Goal: Task Accomplishment & Management: Manage account settings

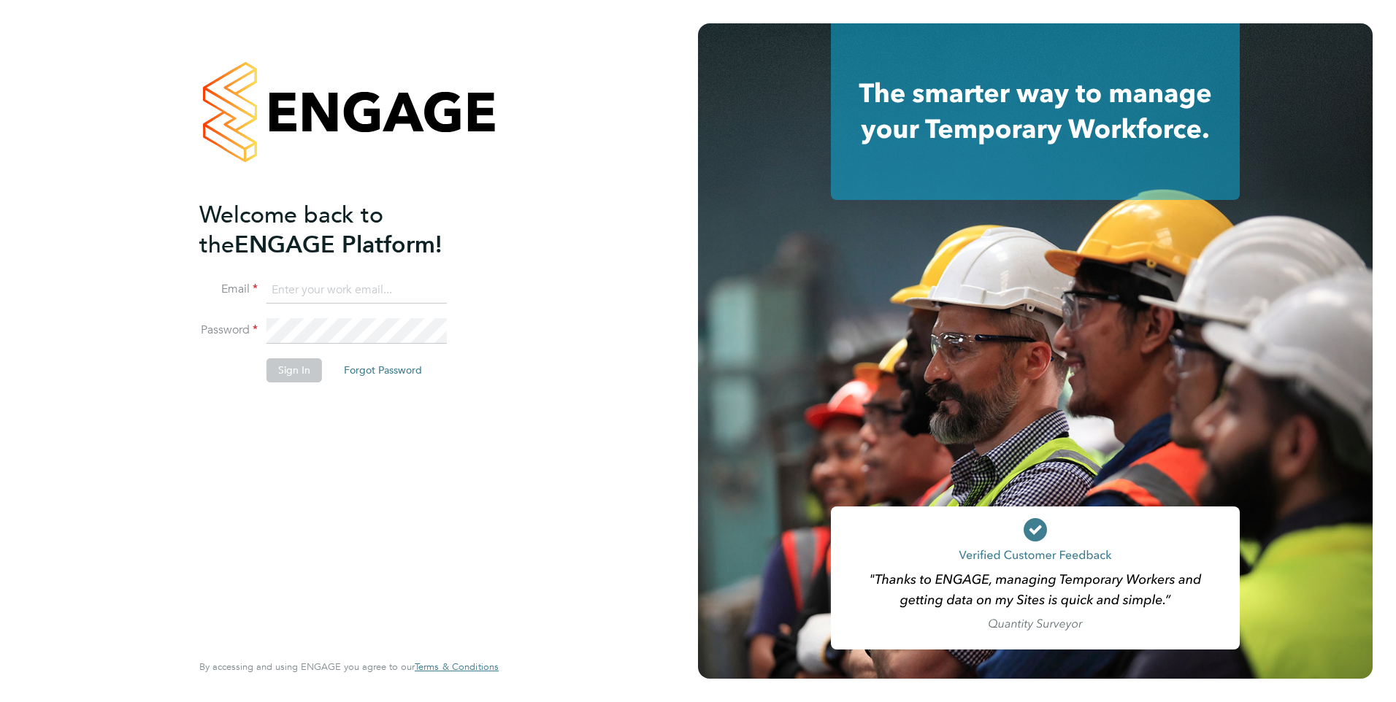
type input "Giuliana.Baldan@ncclondon.ac.uk"
click at [278, 373] on button "Sign In" at bounding box center [293, 369] width 55 height 23
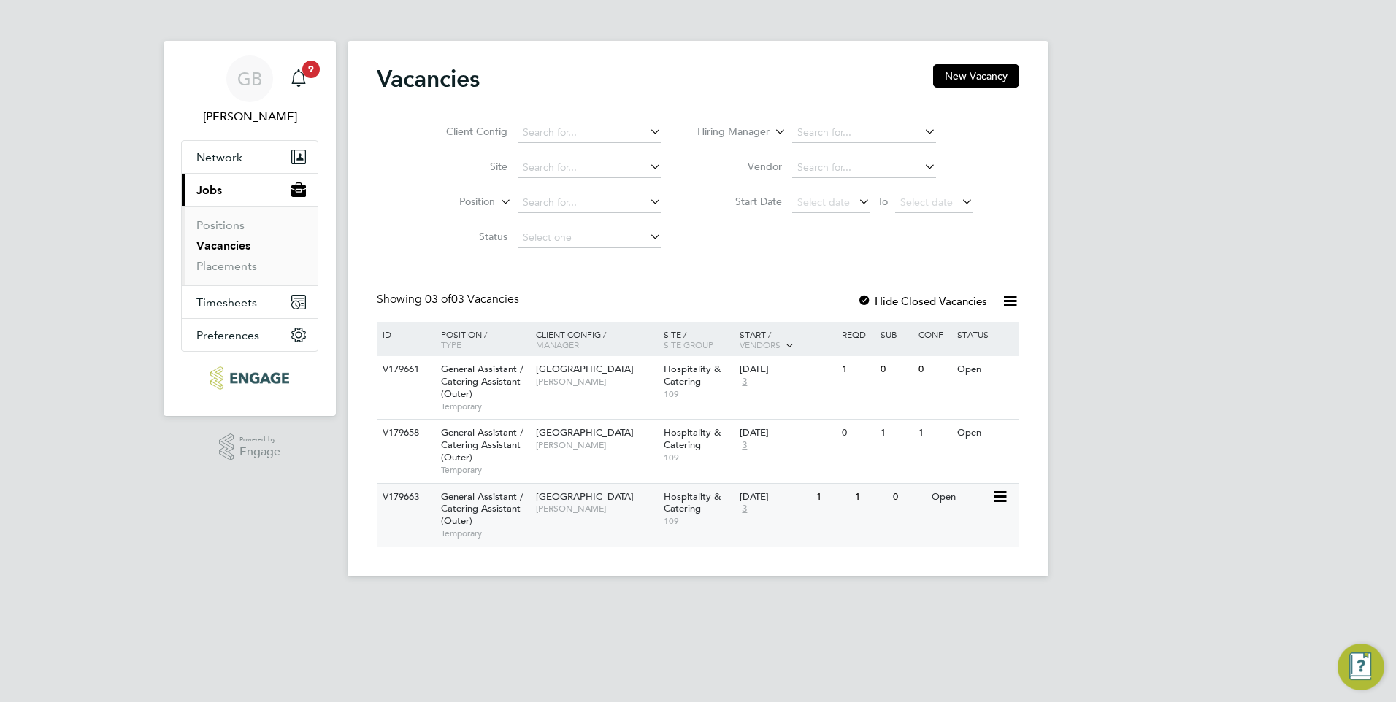
click at [999, 497] on icon at bounding box center [998, 497] width 15 height 18
click at [577, 499] on span "[GEOGRAPHIC_DATA]" at bounding box center [585, 497] width 98 height 12
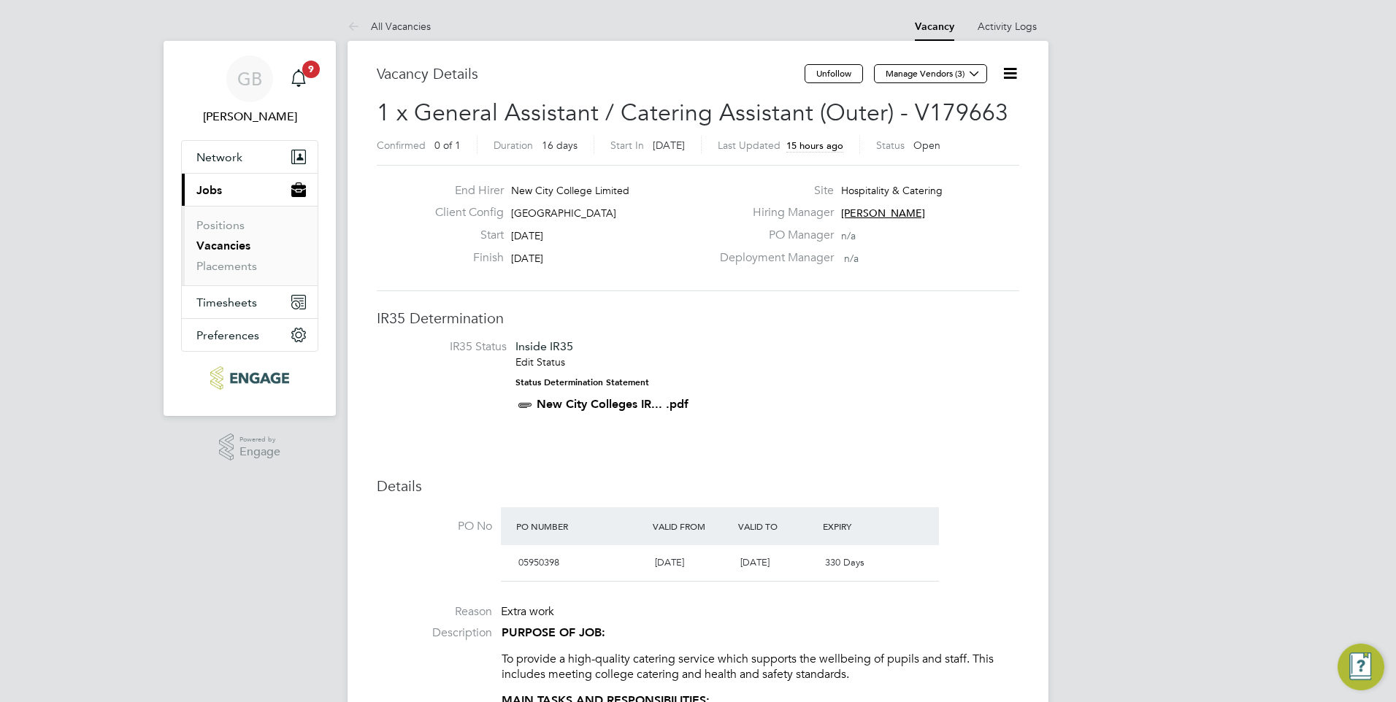
click at [1010, 72] on icon at bounding box center [1010, 73] width 18 height 18
click at [302, 76] on icon "Main navigation" at bounding box center [299, 78] width 18 height 18
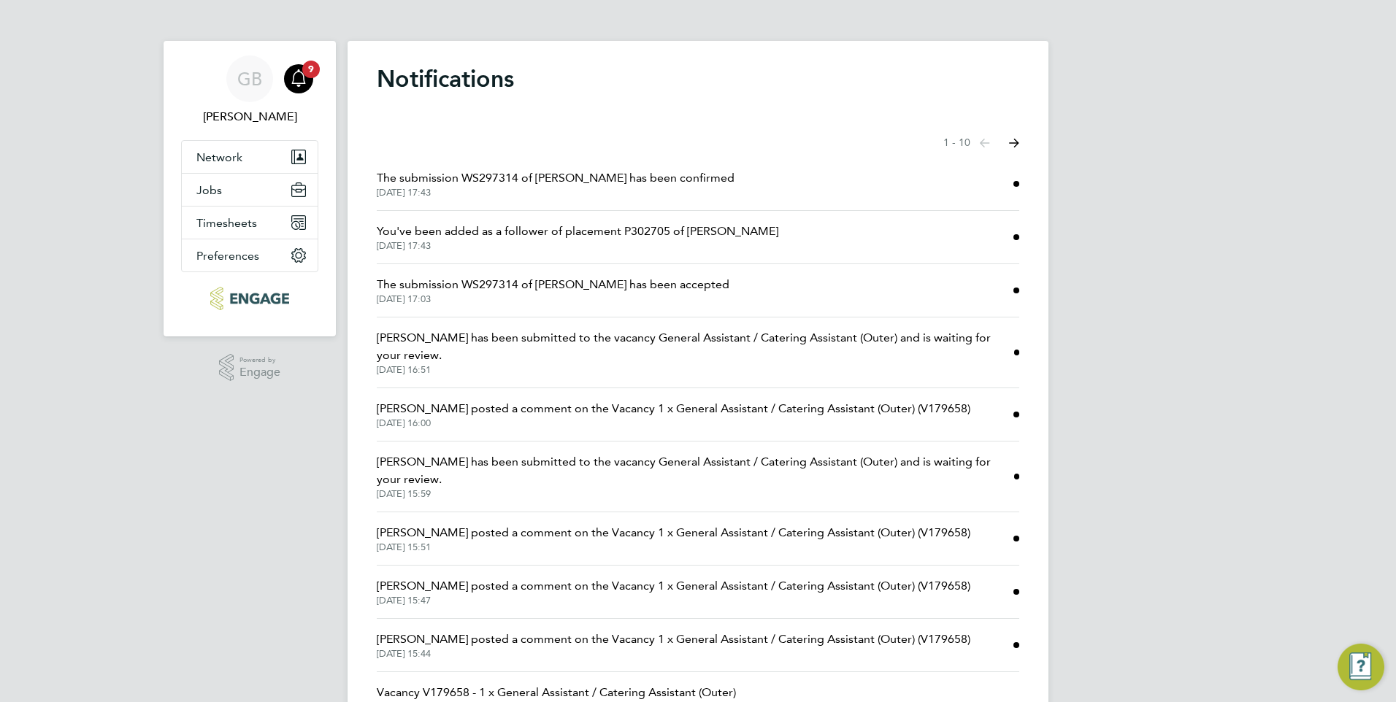
click at [530, 338] on span "Chantal Destouches has been submitted to the vacancy General Assistant / Cateri…" at bounding box center [695, 346] width 637 height 35
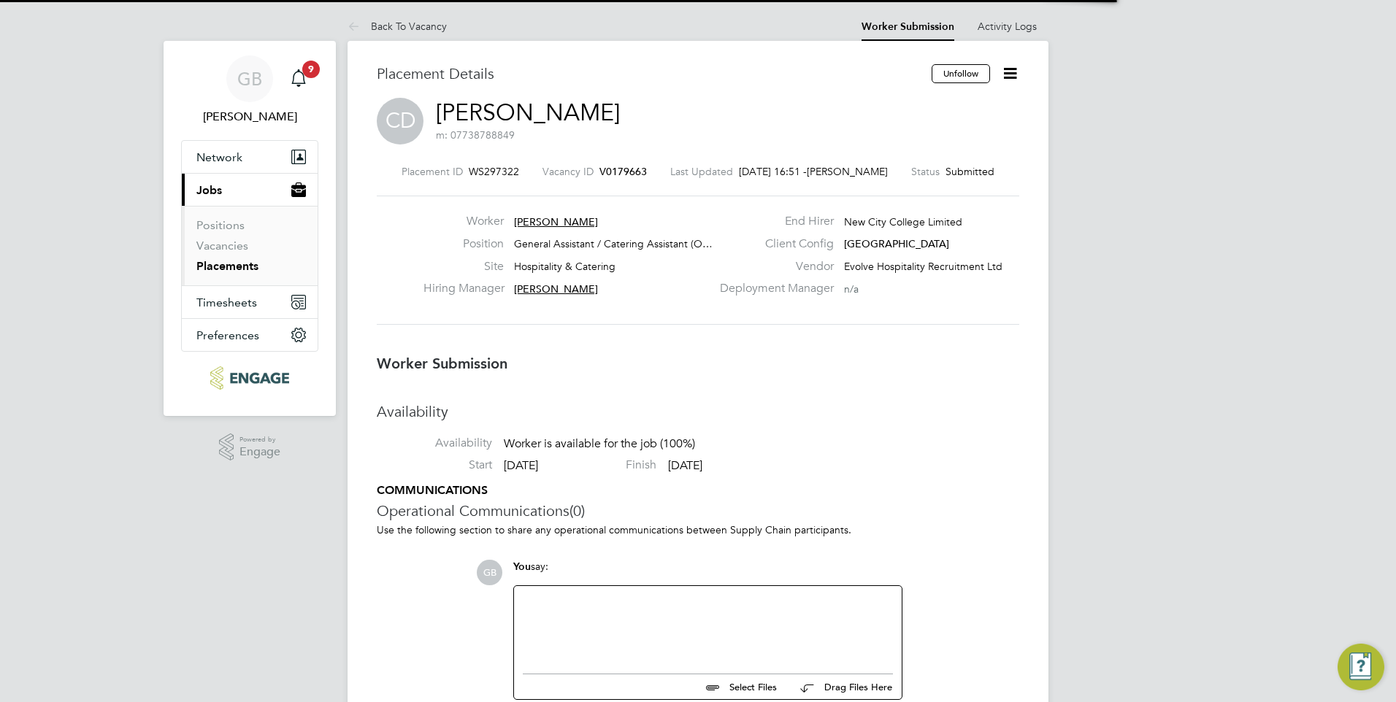
scroll to position [23, 288]
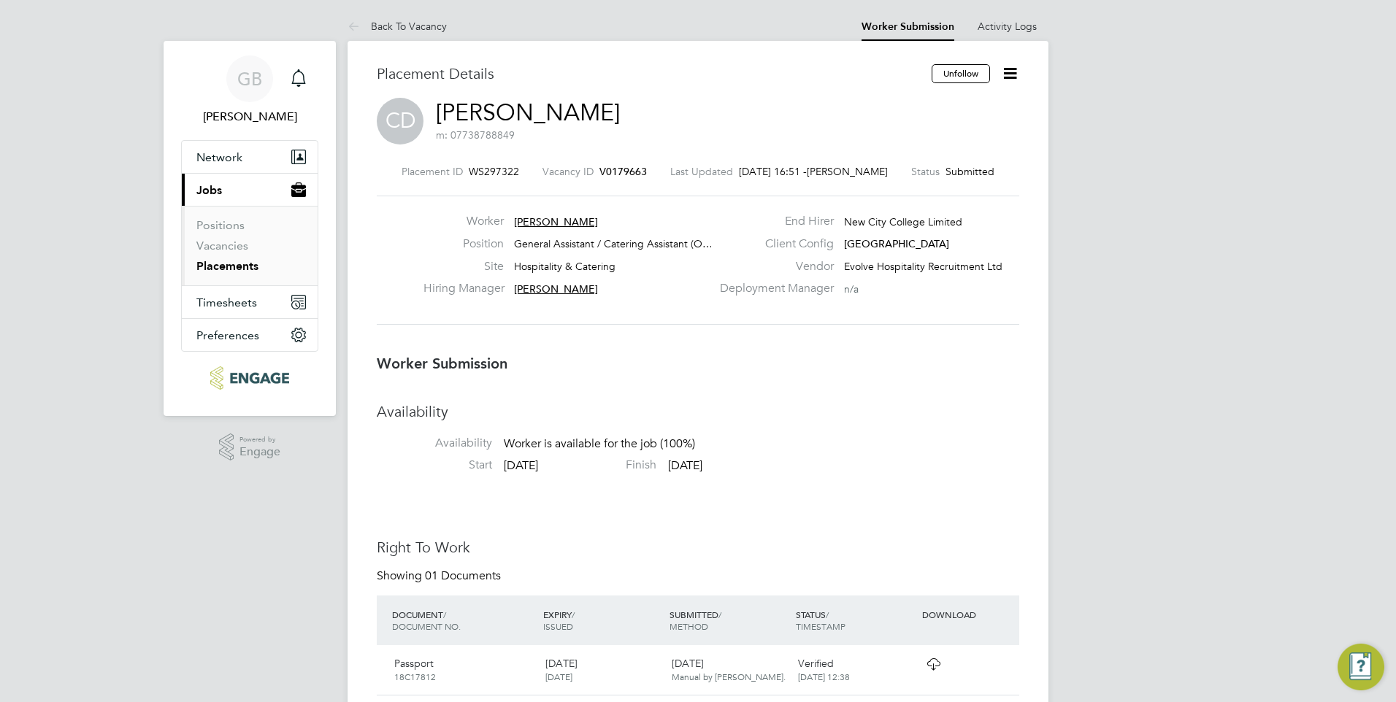
click at [1012, 67] on icon at bounding box center [1010, 73] width 18 height 18
click at [901, 131] on li "Offer" at bounding box center [948, 136] width 135 height 20
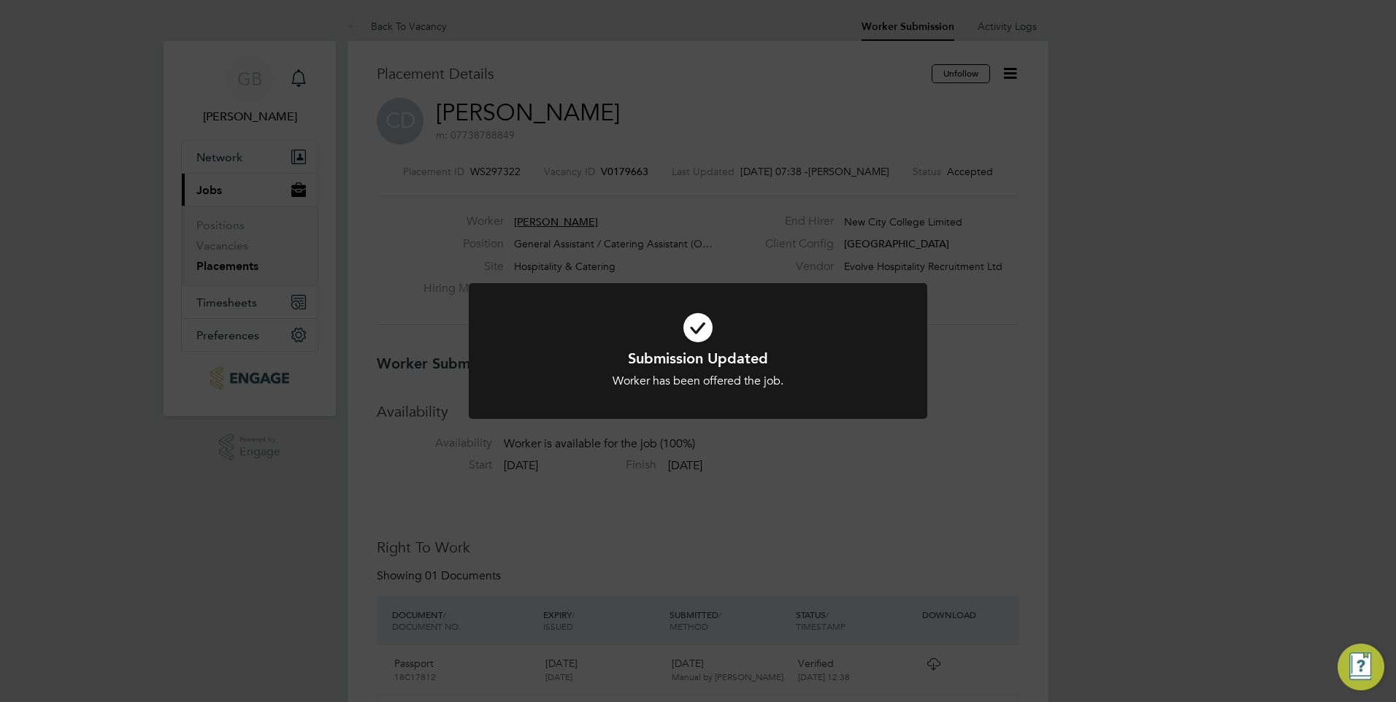
click at [301, 77] on div "Submission Updated Worker has been offered the job. Cancel Okay" at bounding box center [698, 351] width 1396 height 702
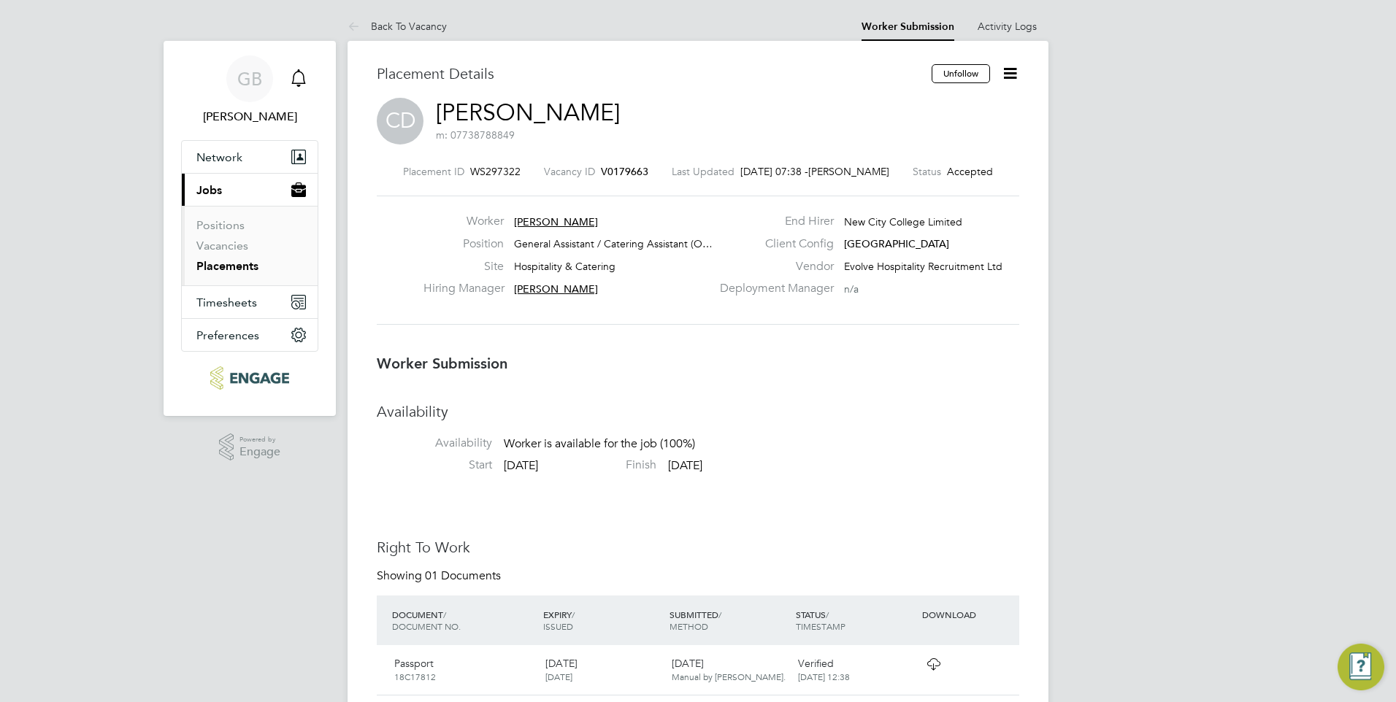
click at [301, 77] on icon "Main navigation" at bounding box center [299, 78] width 18 height 18
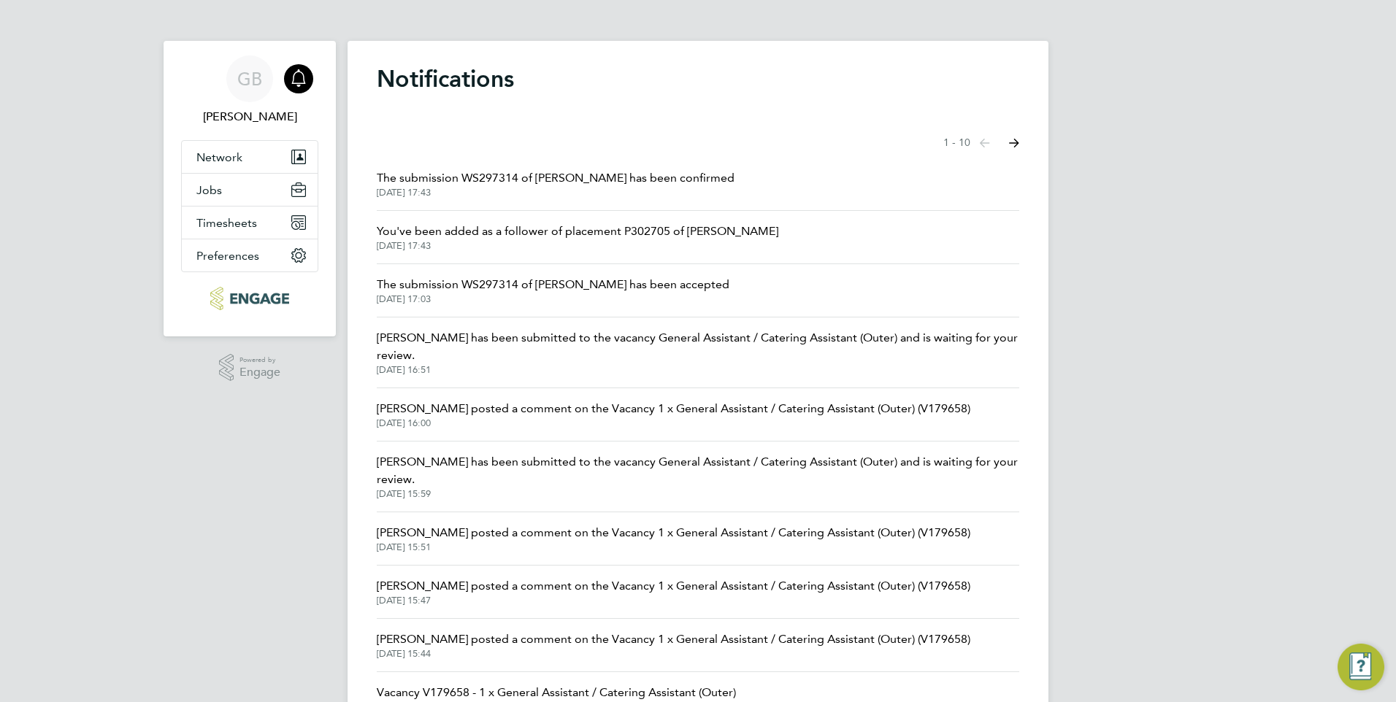
click at [580, 461] on span "Athira Prasad has been submitted to the vacancy General Assistant / Catering As…" at bounding box center [698, 470] width 642 height 35
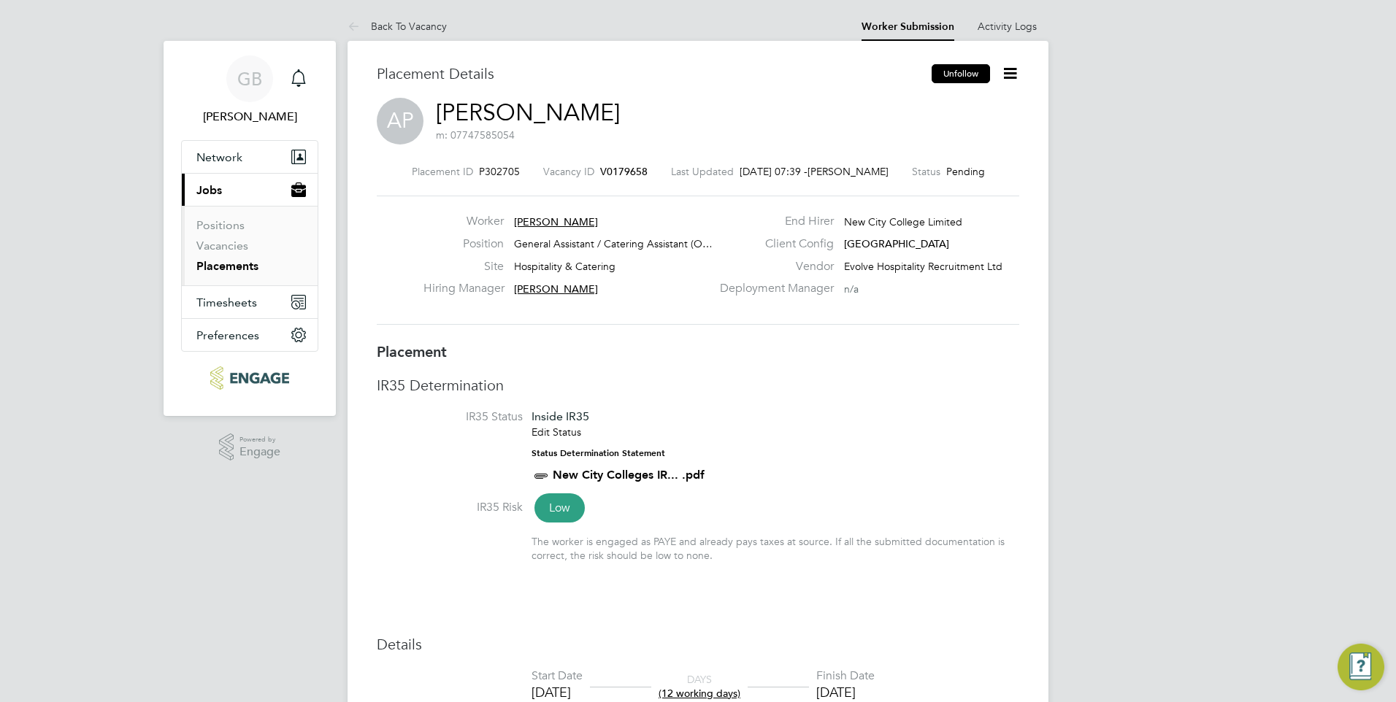
click at [970, 76] on button "Unfollow" at bounding box center [960, 73] width 58 height 19
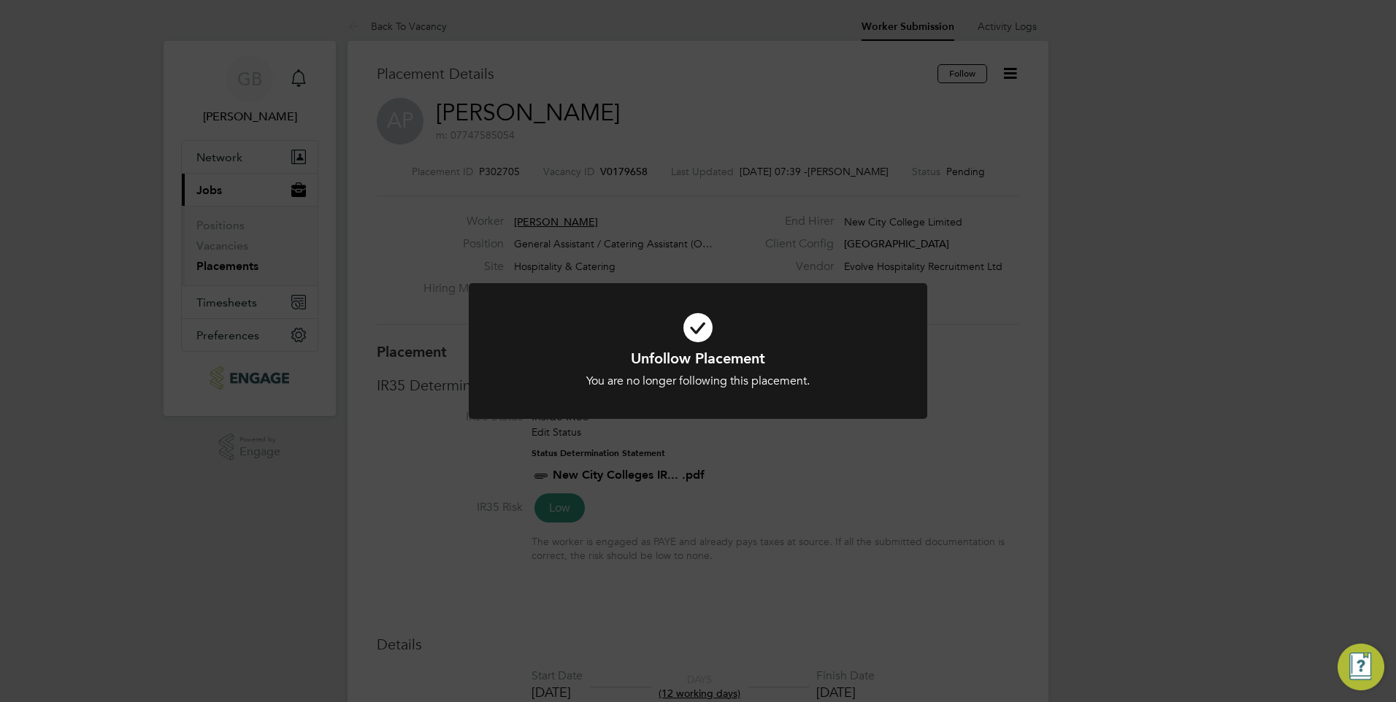
click at [1067, 244] on div "Unfollow Placement You are no longer following this placement. Cancel Okay" at bounding box center [698, 351] width 1396 height 702
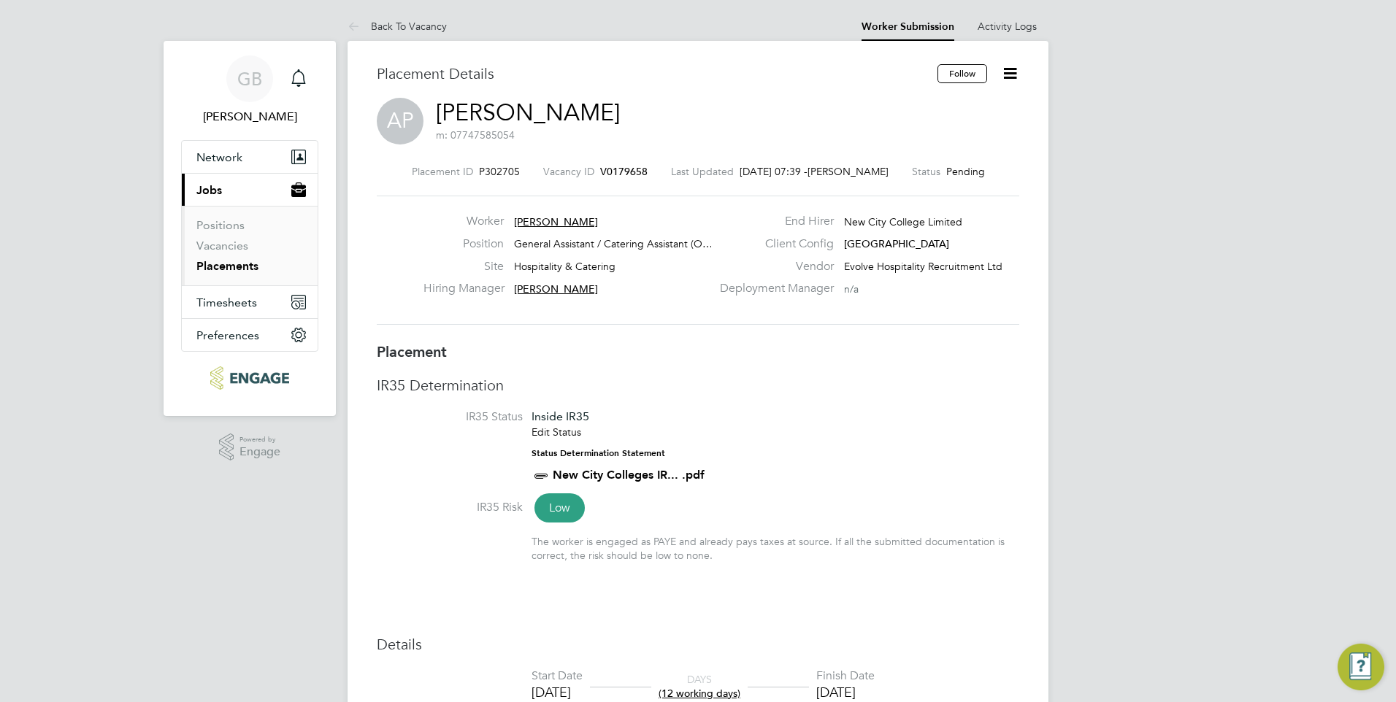
click at [207, 264] on link "Placements" at bounding box center [227, 266] width 62 height 14
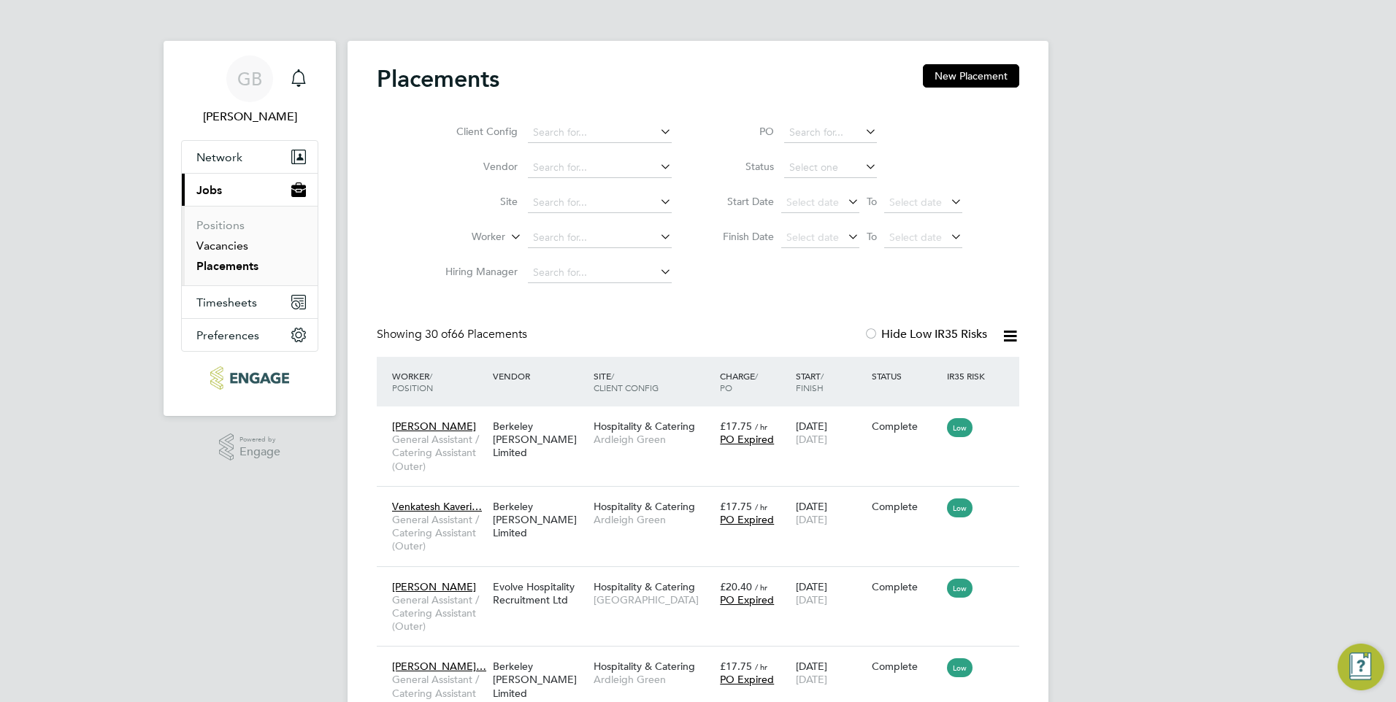
click at [224, 251] on link "Vacancies" at bounding box center [222, 246] width 52 height 14
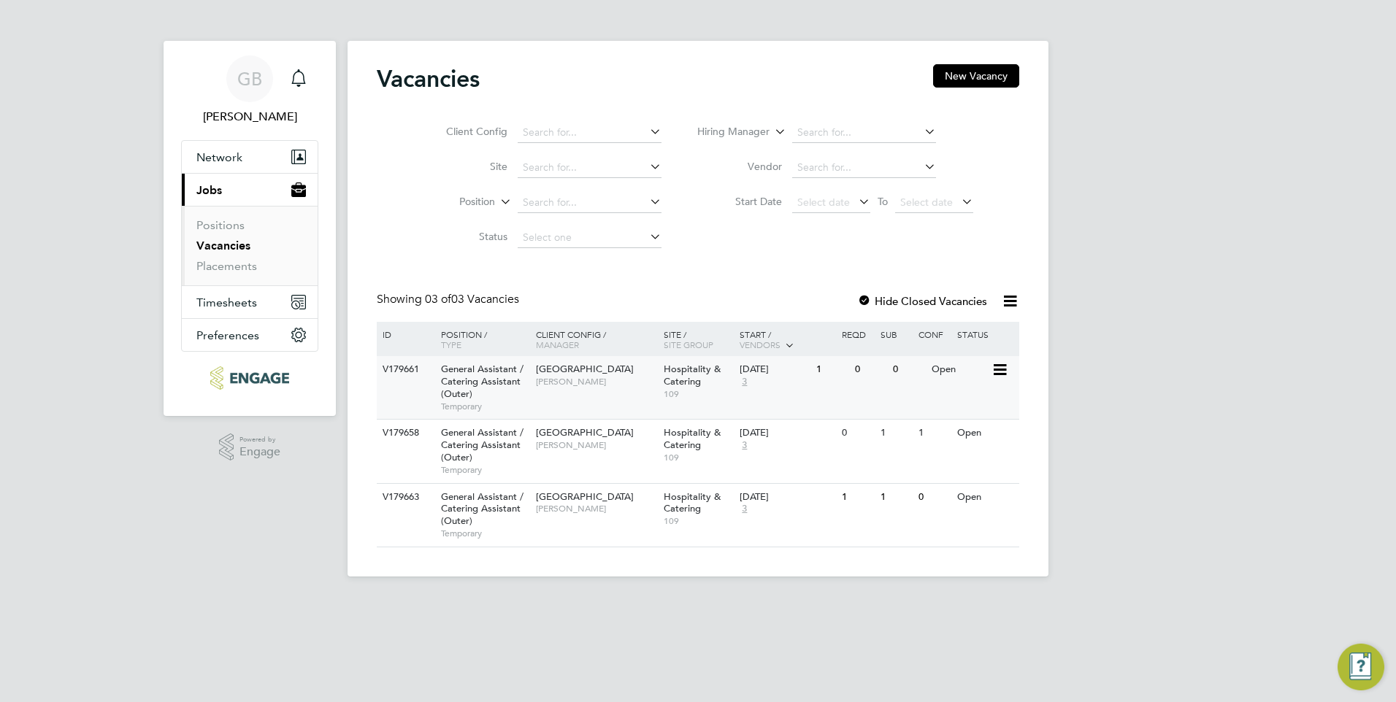
click at [550, 374] on span "[GEOGRAPHIC_DATA]" at bounding box center [585, 369] width 98 height 12
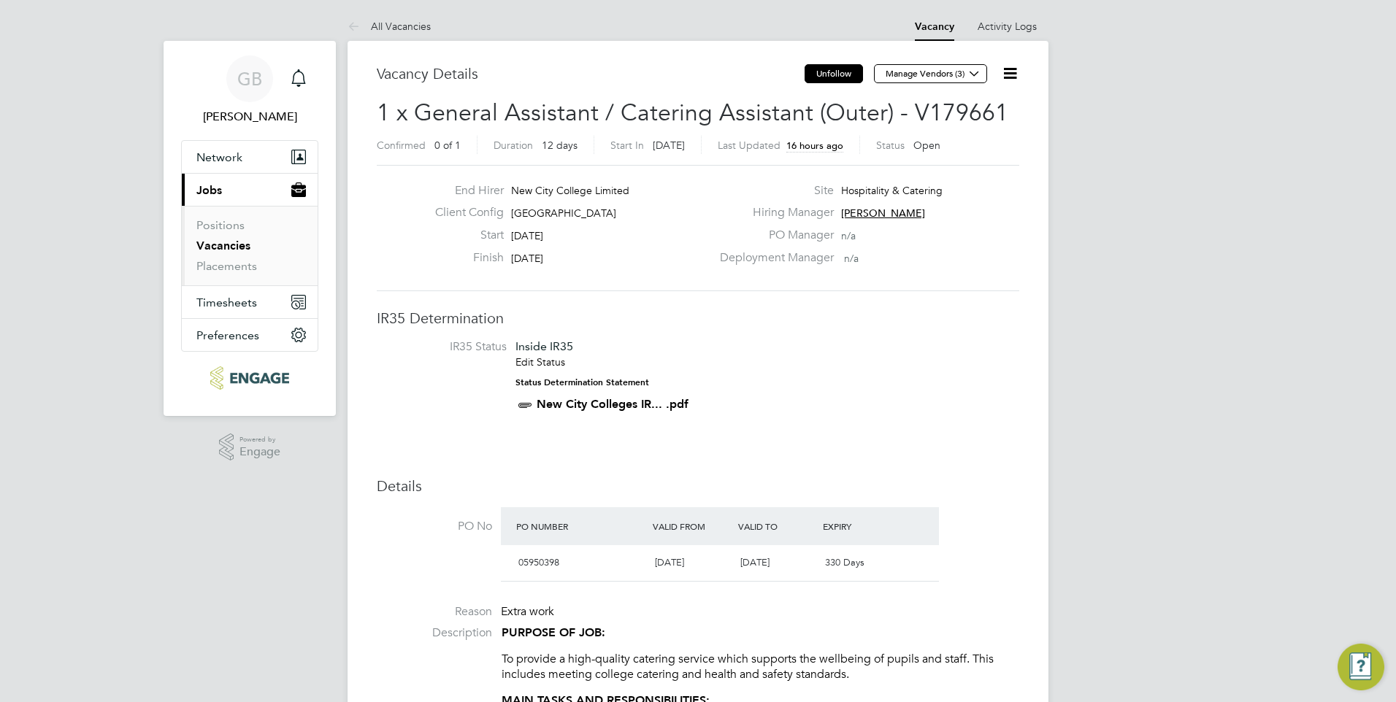
click at [845, 72] on button "Unfollow" at bounding box center [833, 73] width 58 height 19
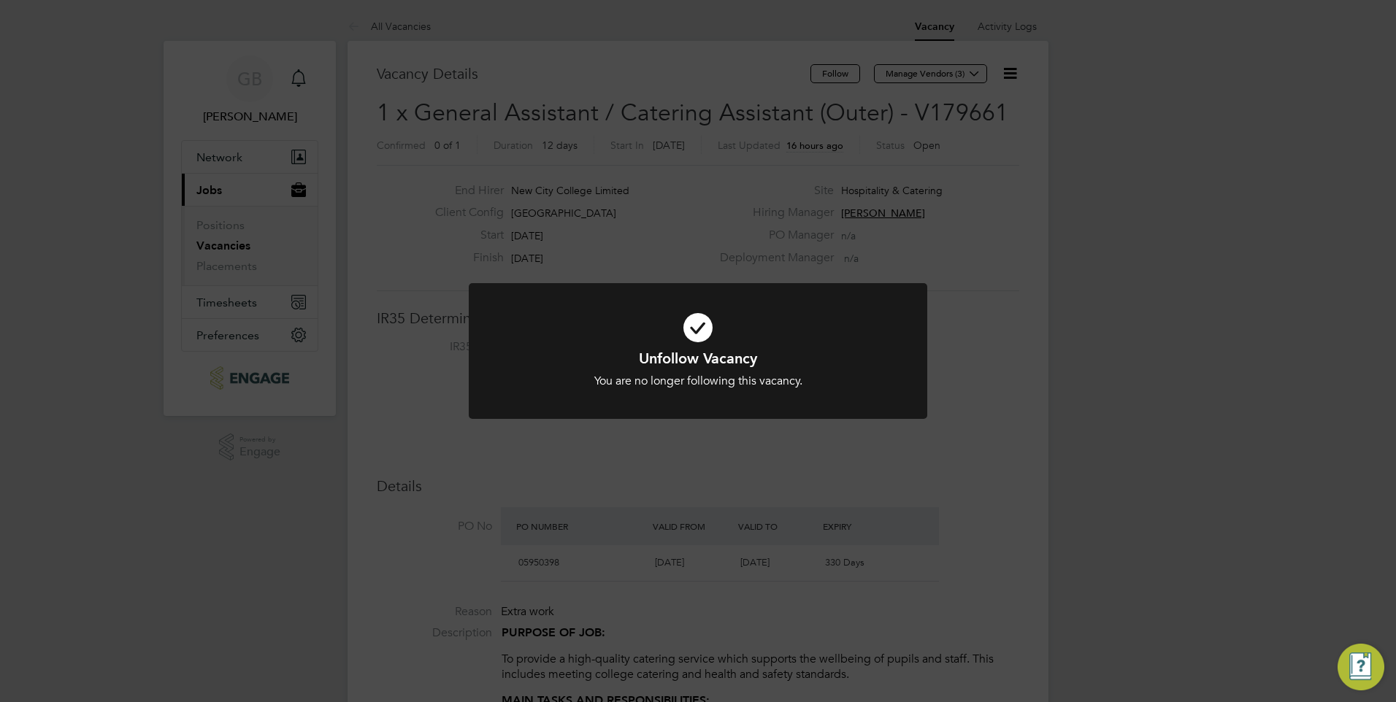
click at [977, 274] on div "Unfollow Vacancy You are no longer following this vacancy. Cancel Okay" at bounding box center [698, 351] width 1396 height 702
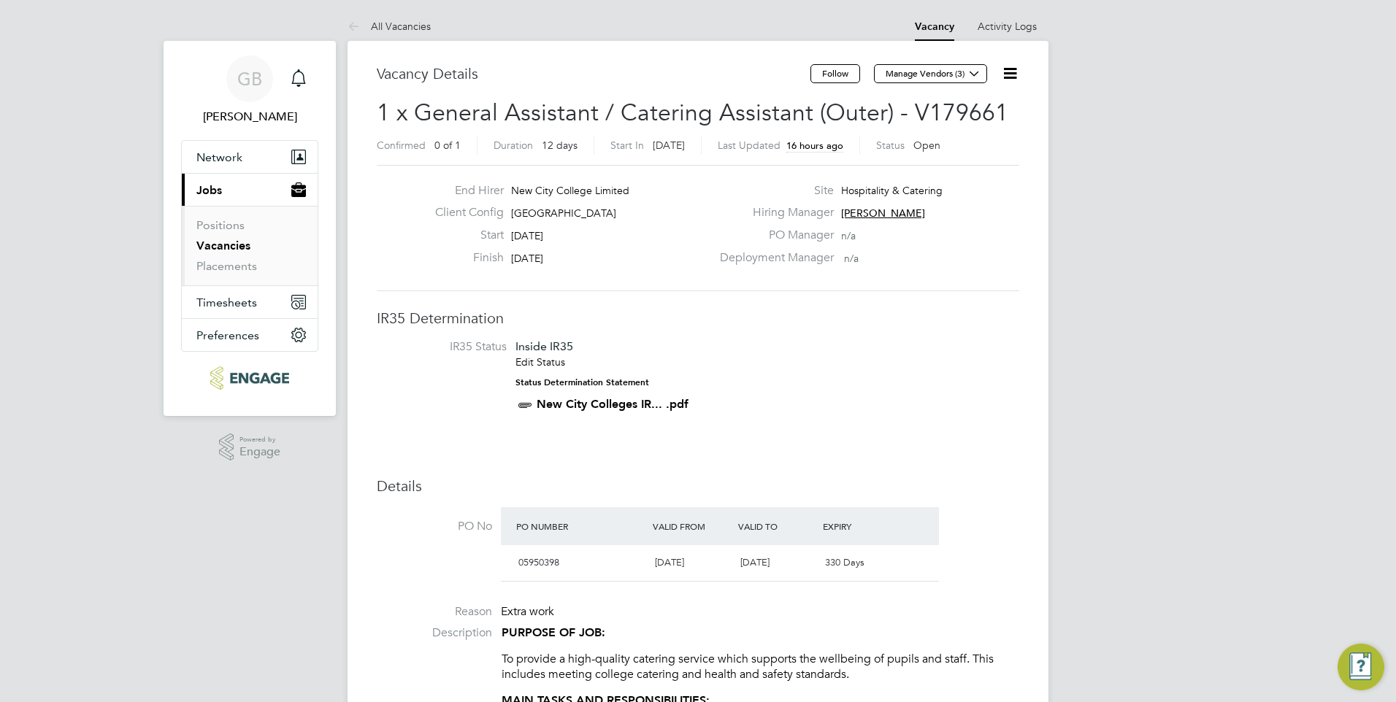
click at [234, 245] on link "Vacancies" at bounding box center [223, 246] width 54 height 14
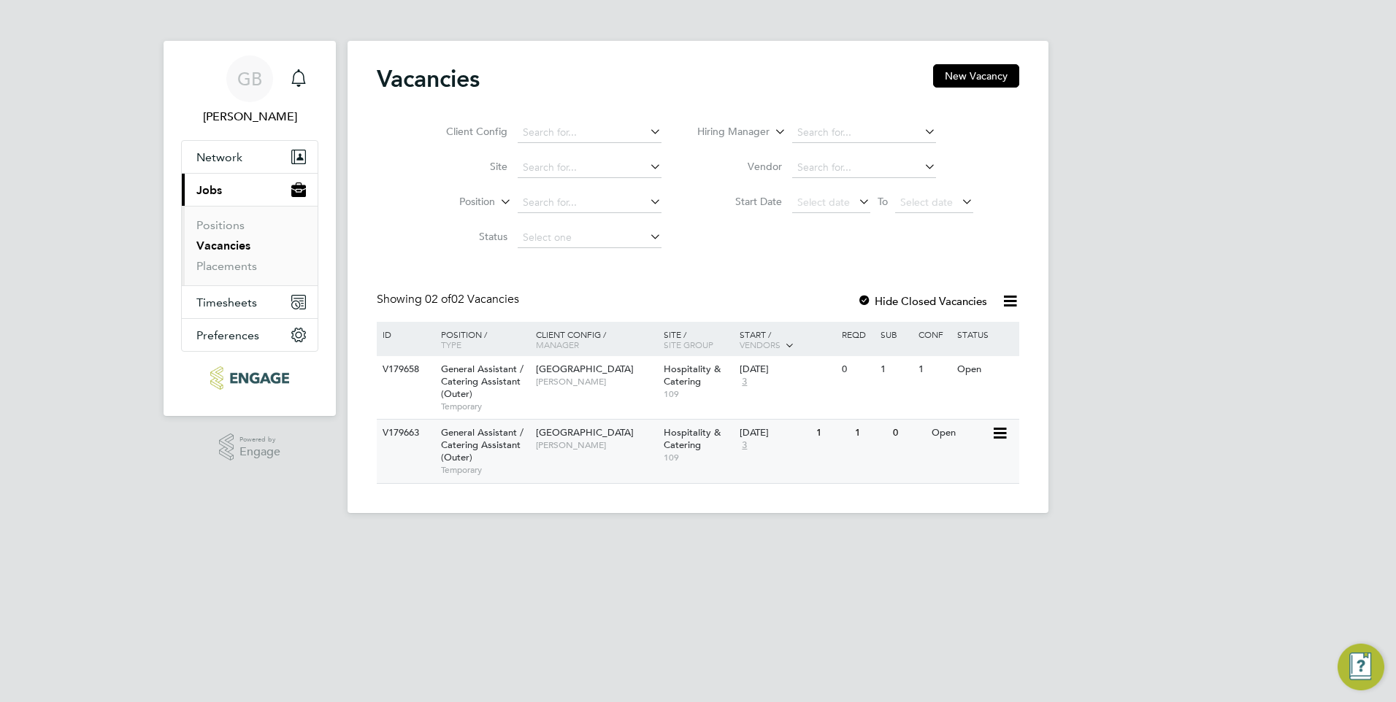
click at [1001, 430] on icon at bounding box center [998, 434] width 15 height 18
click at [969, 466] on li "View Details" at bounding box center [962, 467] width 85 height 20
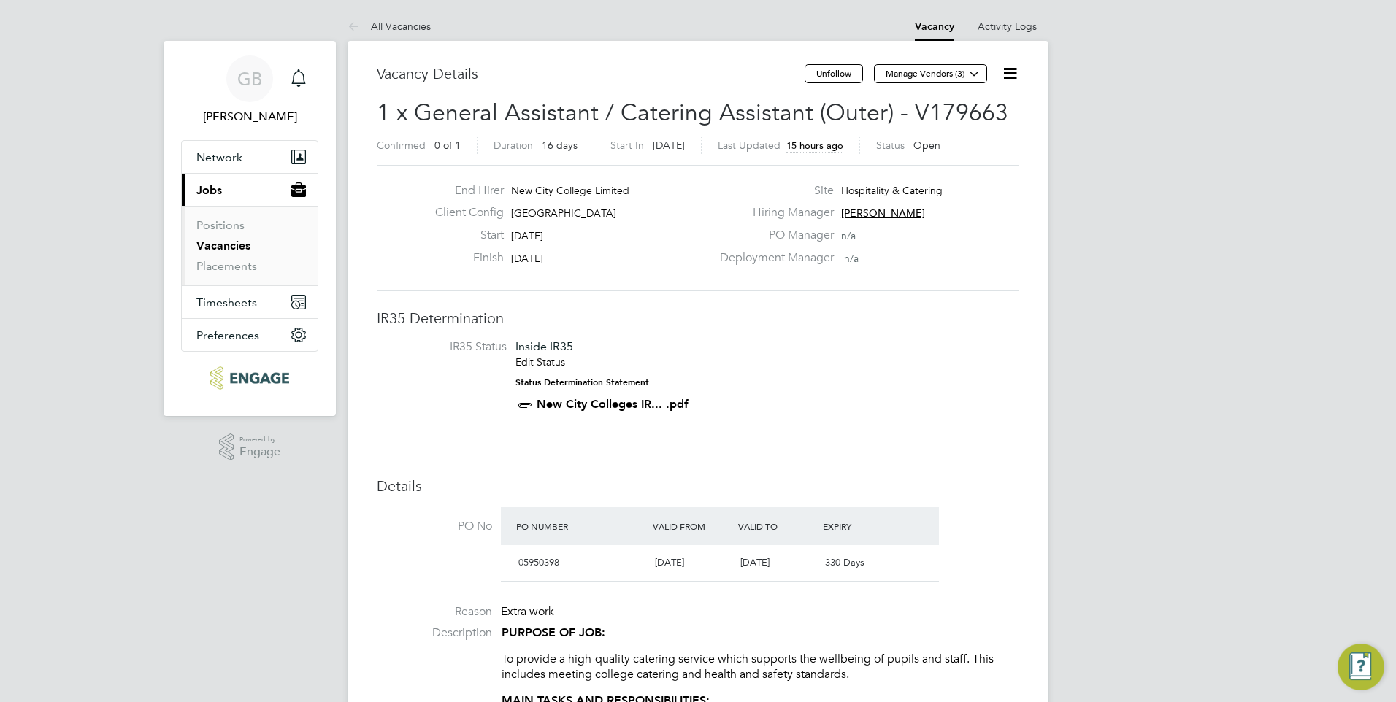
click at [226, 247] on link "Vacancies" at bounding box center [223, 246] width 54 height 14
